Goal: Transaction & Acquisition: Purchase product/service

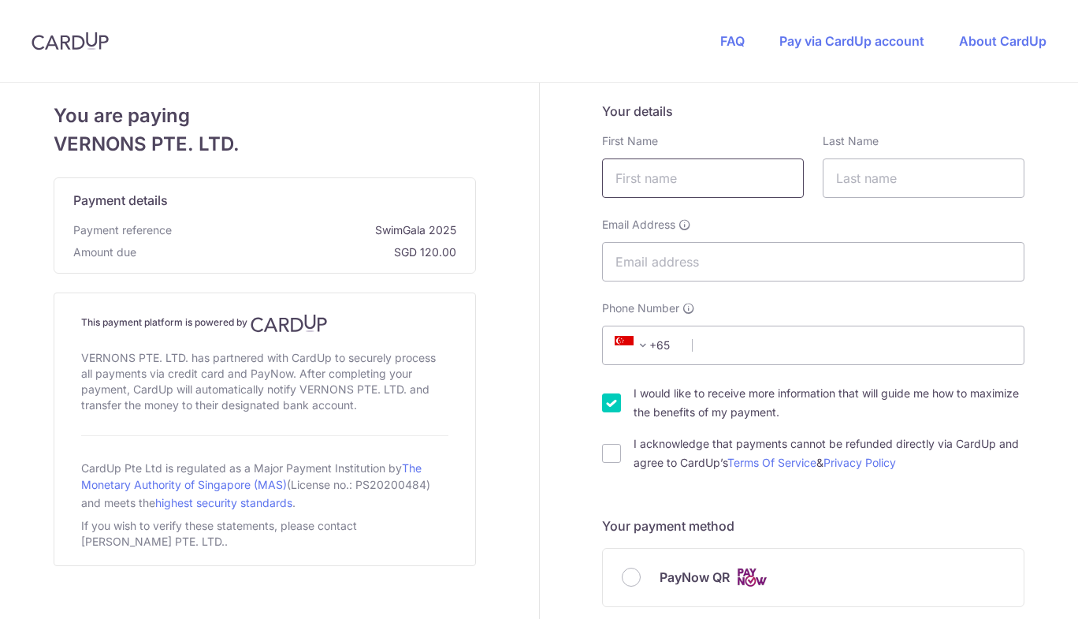
drag, startPoint x: 0, startPoint y: 0, endPoint x: 691, endPoint y: 169, distance: 711.4
click at [691, 169] on input "text" at bounding box center [703, 177] width 202 height 39
type input "XUEYUAN"
type input "[PERSON_NAME]"
type input "96429807"
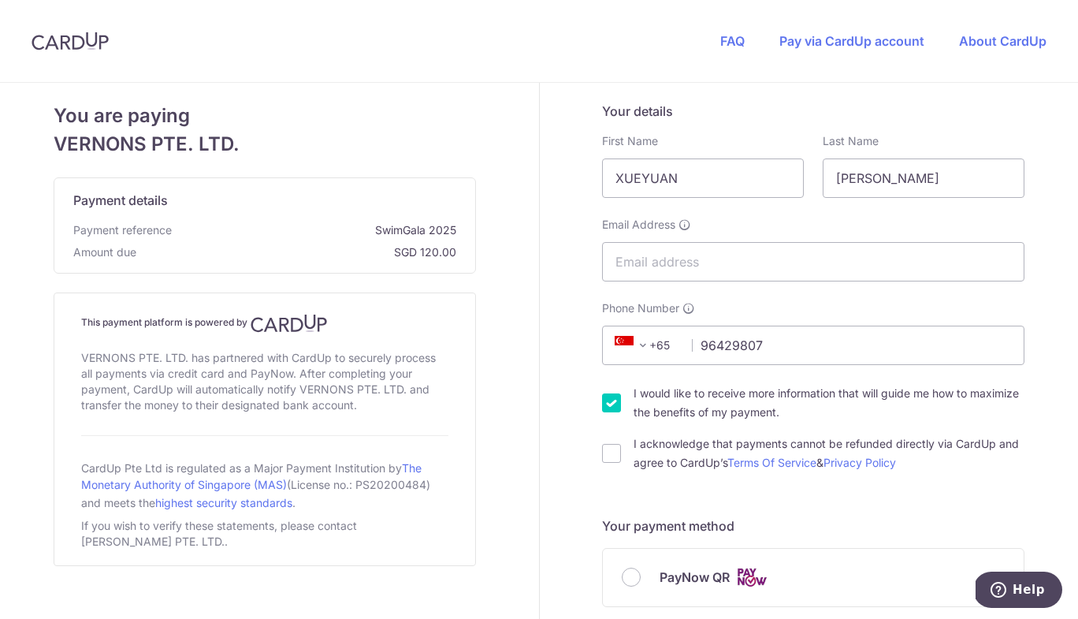
type input "239197"
type input "[STREET_ADDRESS][PERSON_NAME]"
click at [734, 266] on input "Email Address" at bounding box center [813, 261] width 422 height 39
type input "[DOMAIN_NAME][EMAIL_ADDRESS][DOMAIN_NAME]"
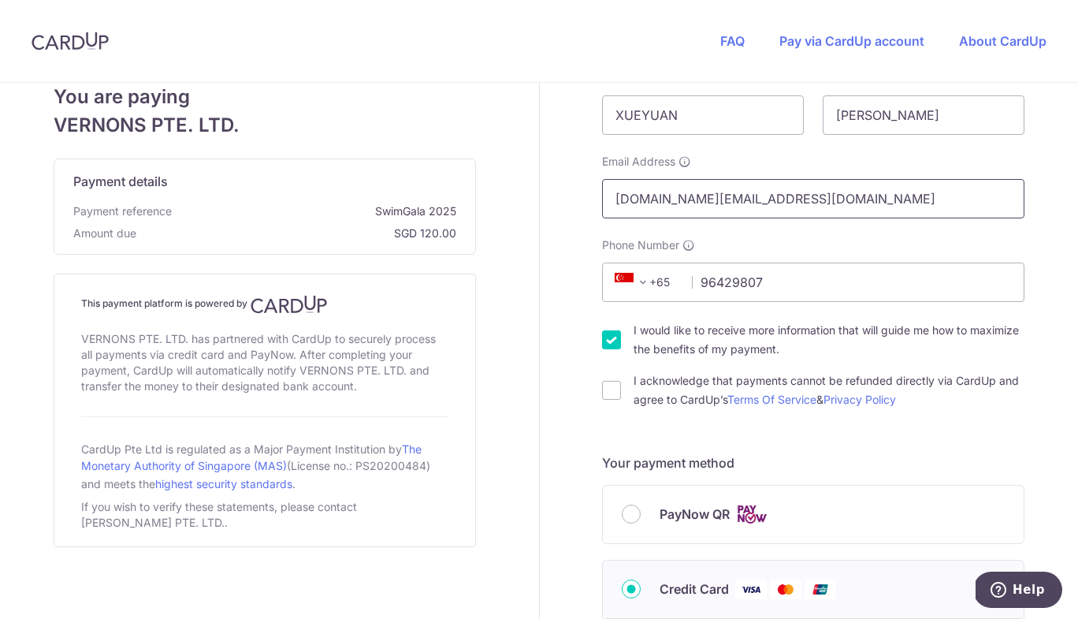
scroll to position [79, 0]
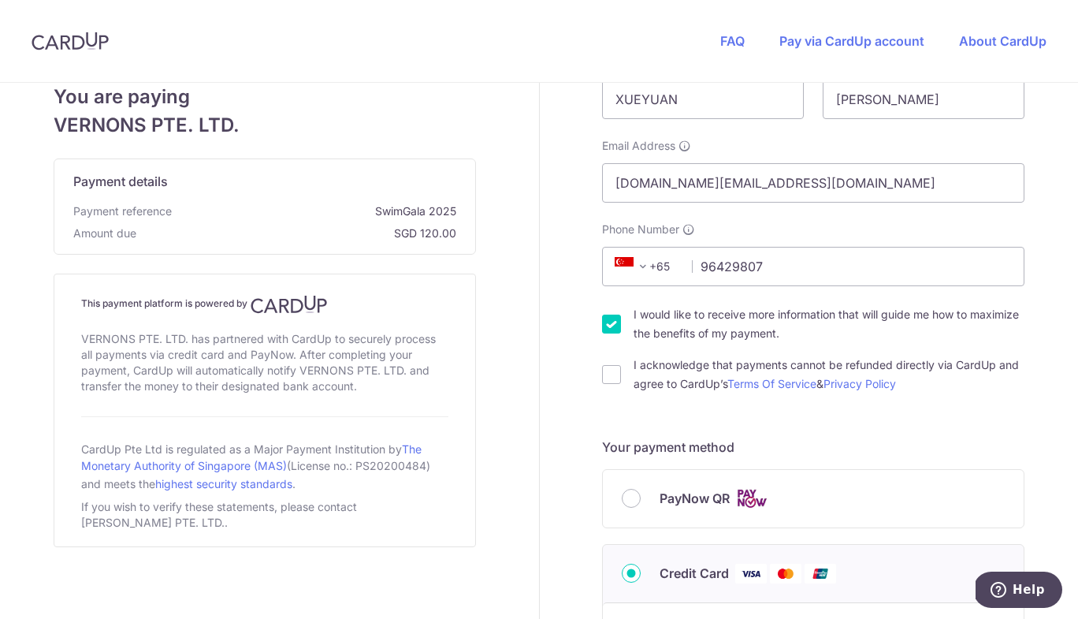
click at [607, 378] on input "I acknowledge that payments cannot be refunded directly via CardUp and agree to…" at bounding box center [611, 374] width 19 height 19
checkbox input "true"
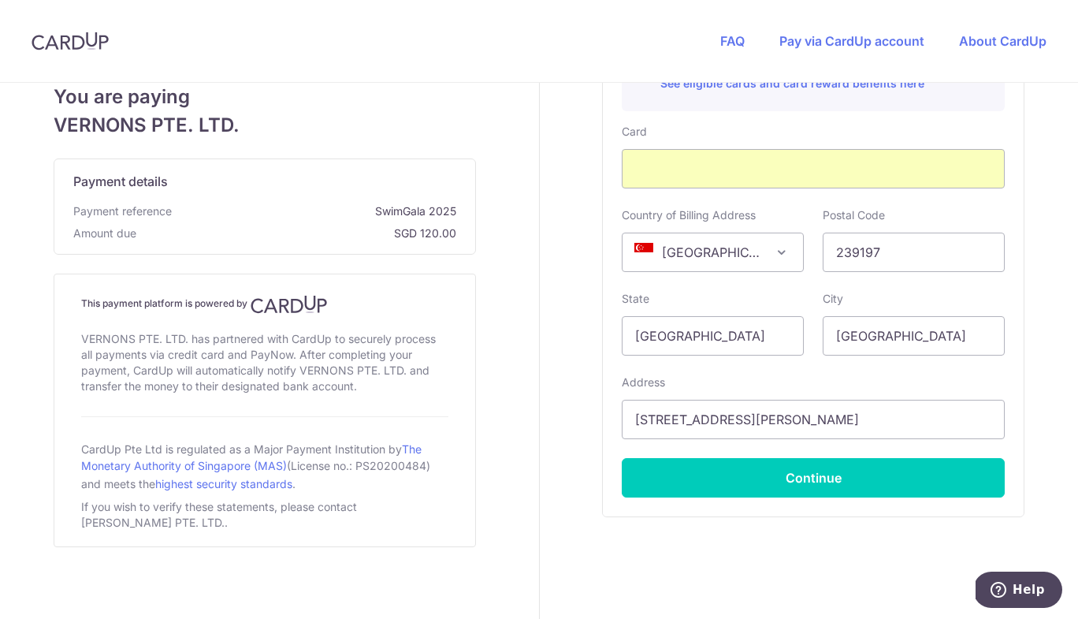
scroll to position [709, 0]
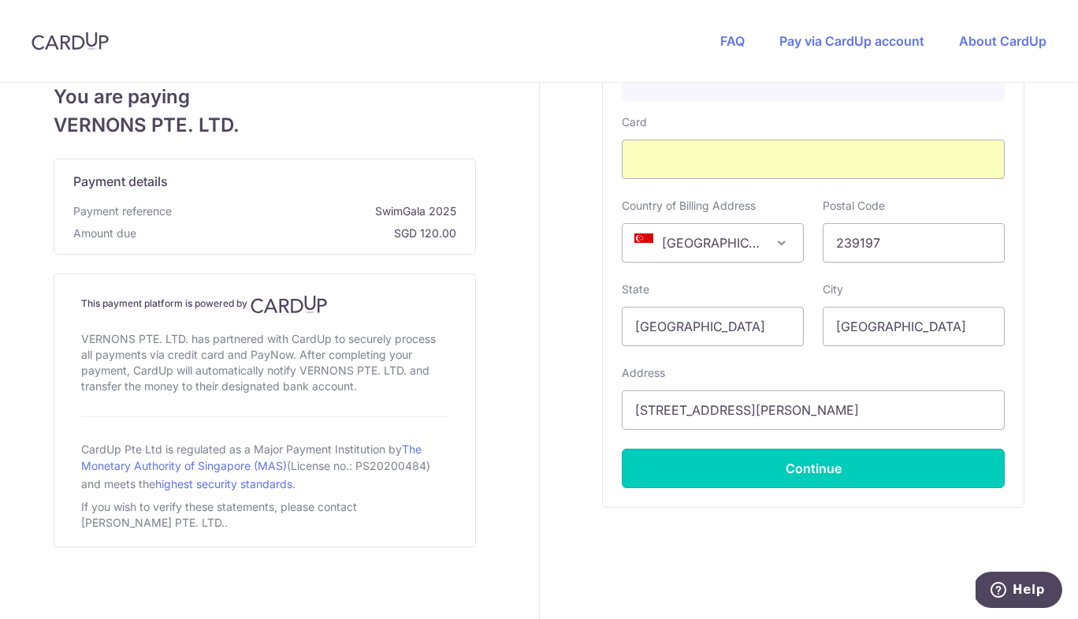
click at [757, 478] on button "Continue" at bounding box center [813, 467] width 383 height 39
type input "**** 5391"
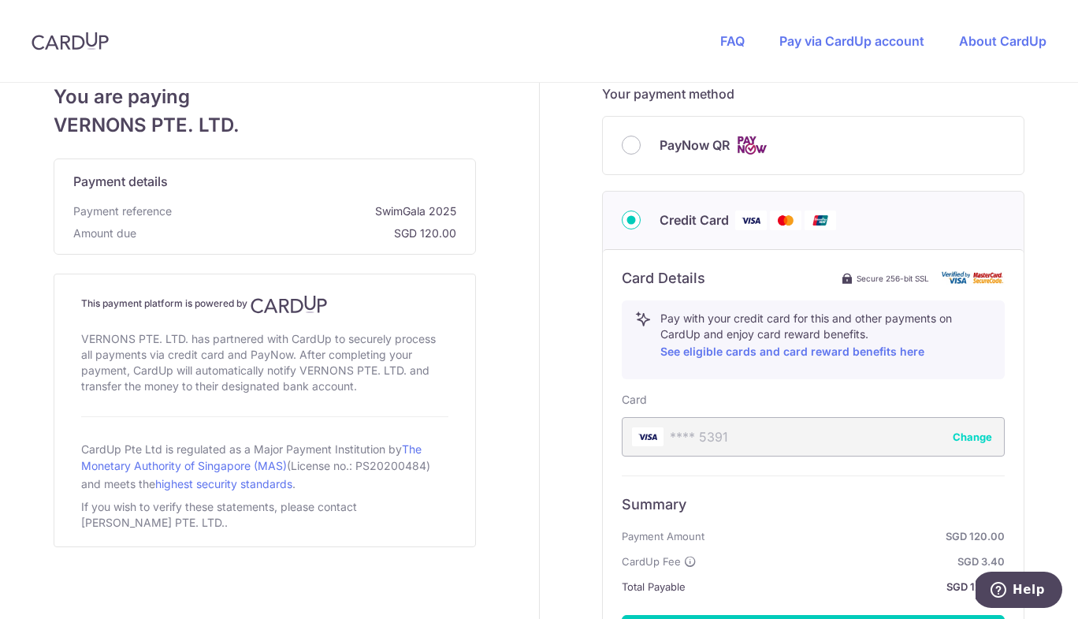
scroll to position [356, 0]
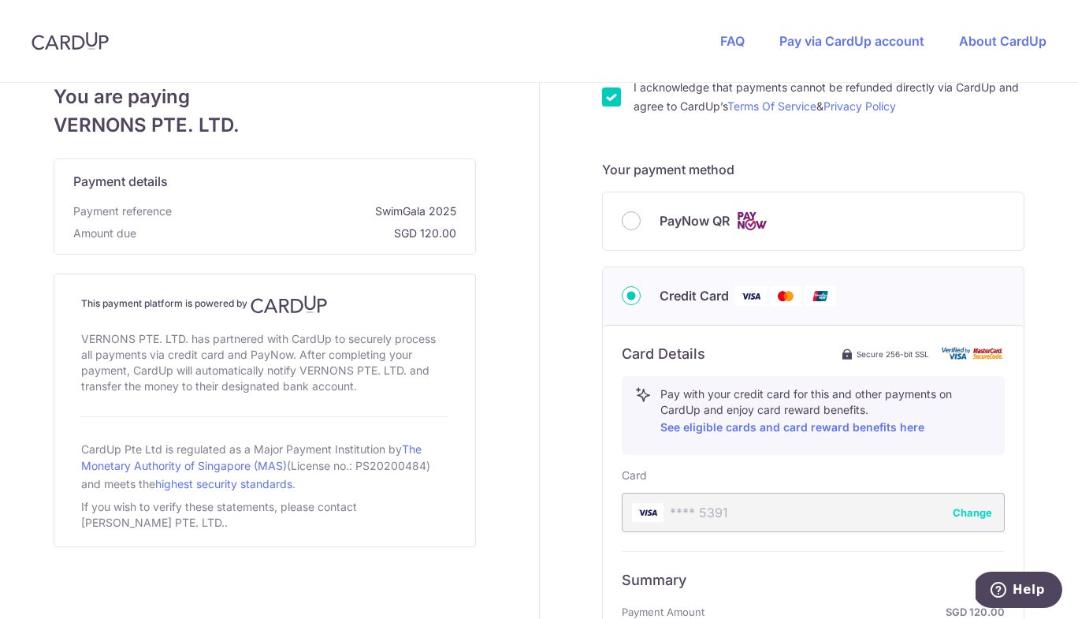
click at [626, 221] on input "PayNow QR" at bounding box center [631, 220] width 19 height 19
radio input "true"
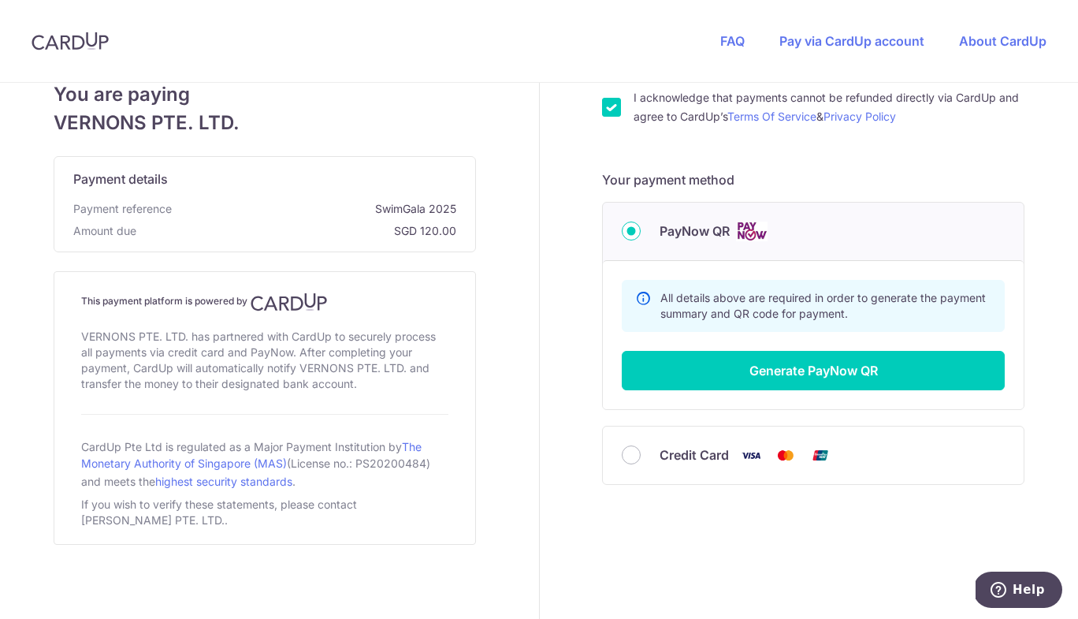
scroll to position [345, 0]
click at [764, 377] on button "Generate PayNow QR" at bounding box center [813, 370] width 383 height 39
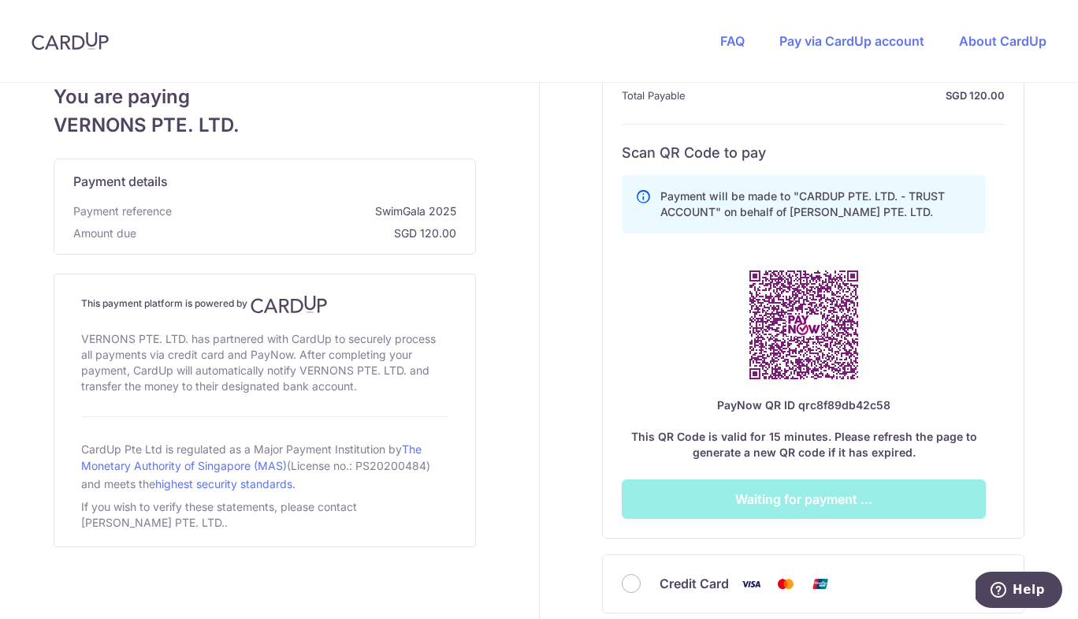
scroll to position [660, 0]
